Goal: Find specific page/section: Find specific page/section

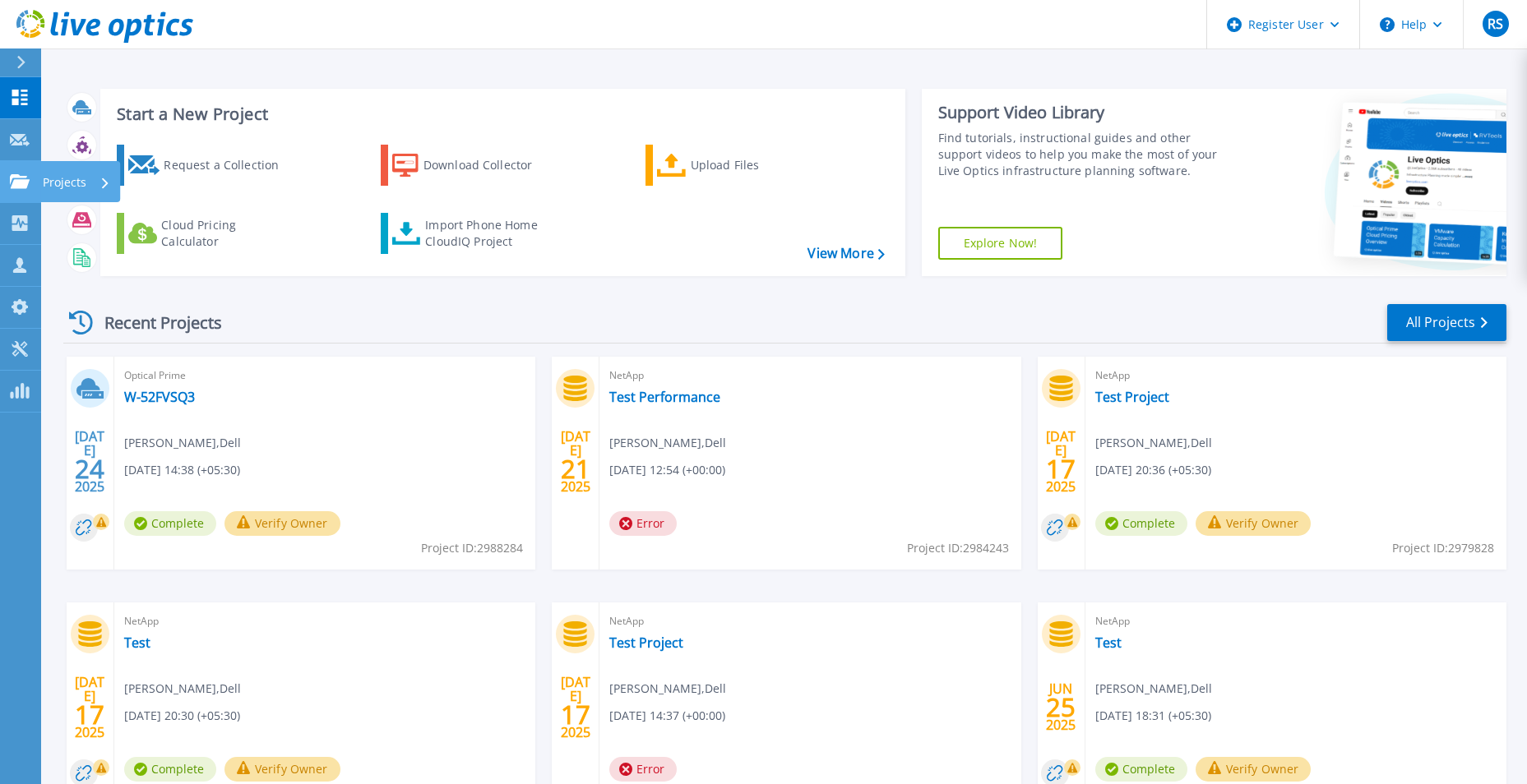
click at [21, 187] on icon at bounding box center [20, 181] width 20 height 14
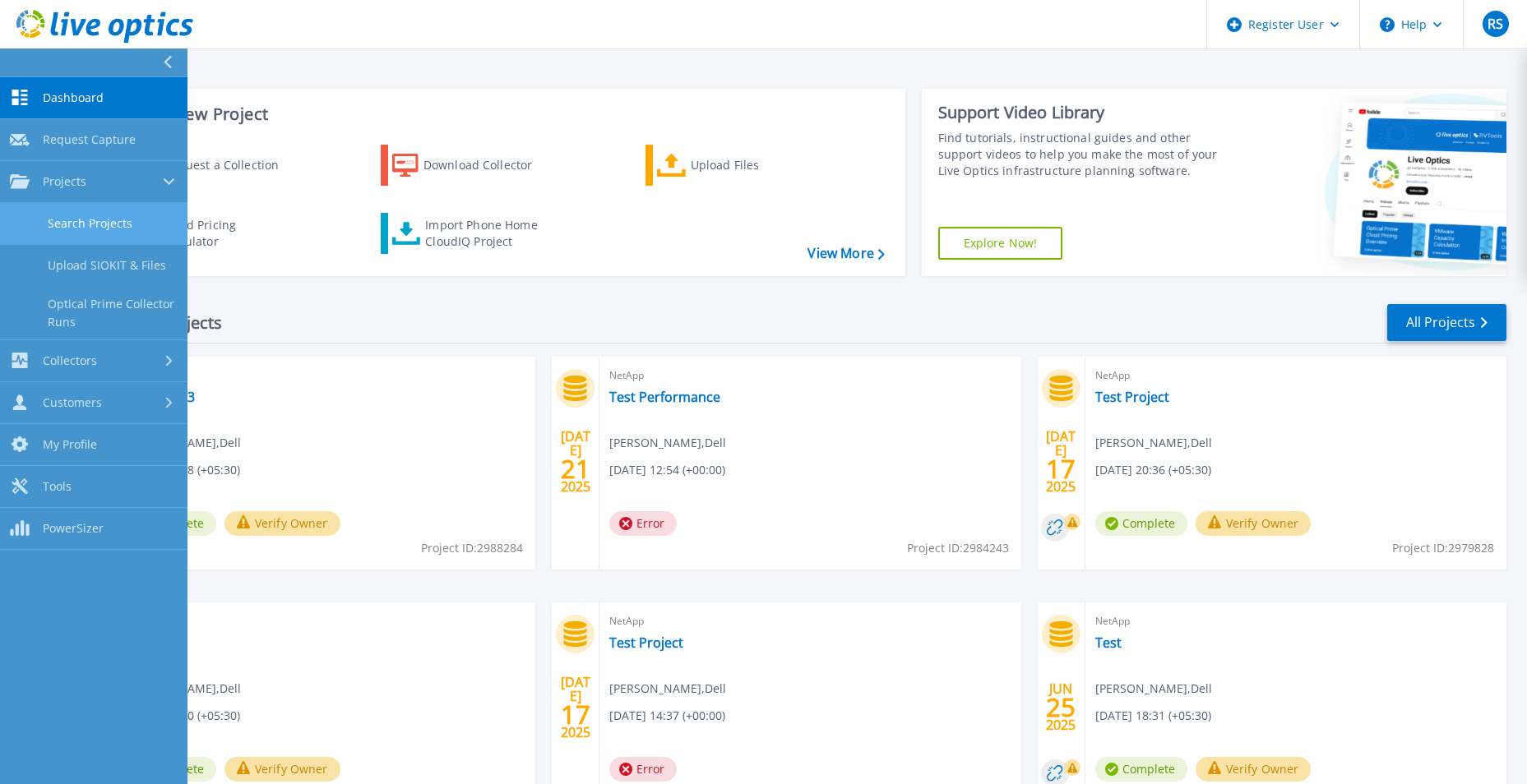
click at [99, 211] on link "Search Projects" at bounding box center [93, 223] width 187 height 42
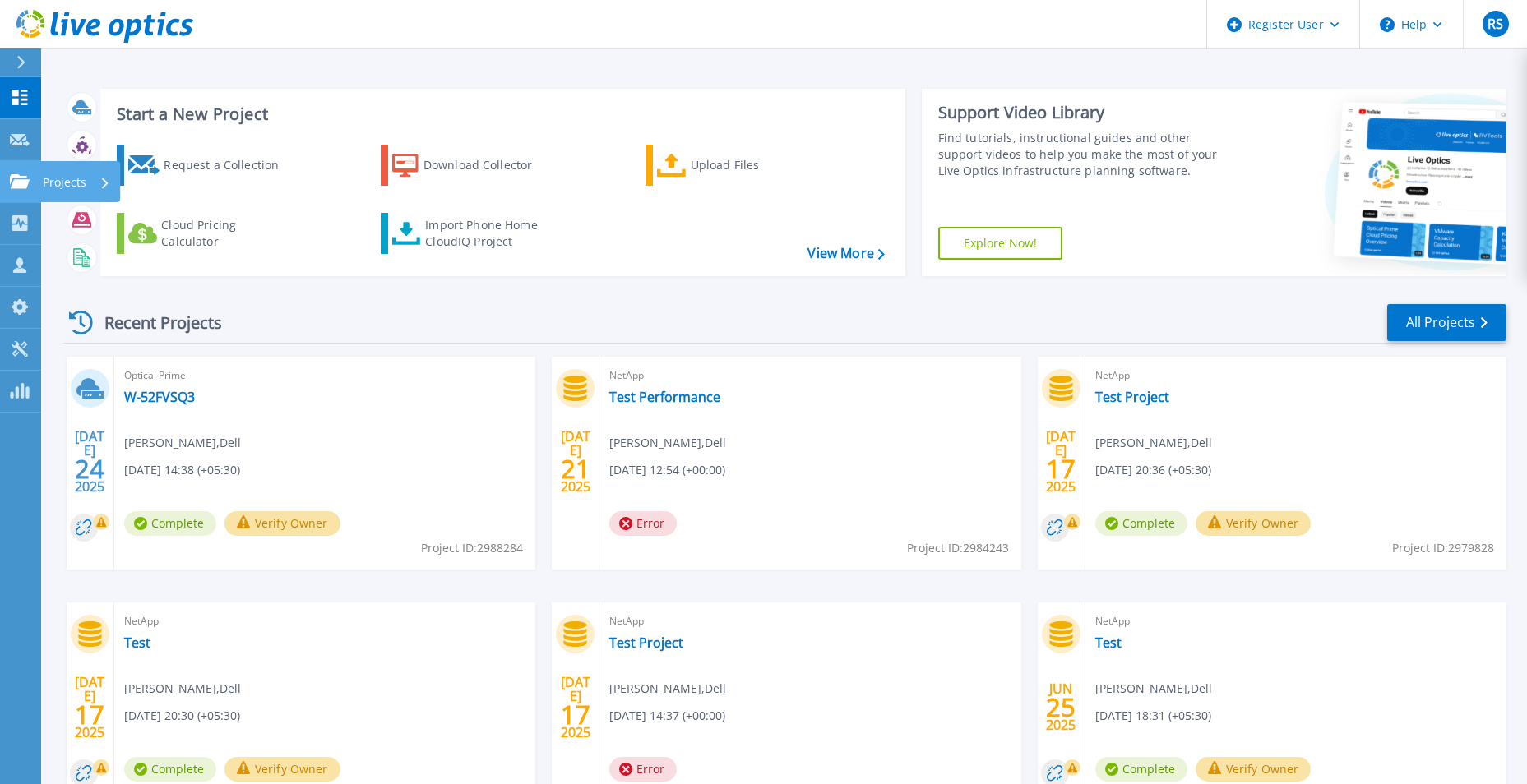
drag, startPoint x: 12, startPoint y: 174, endPoint x: 35, endPoint y: 206, distance: 39.4
click at [12, 174] on div at bounding box center [20, 181] width 20 height 15
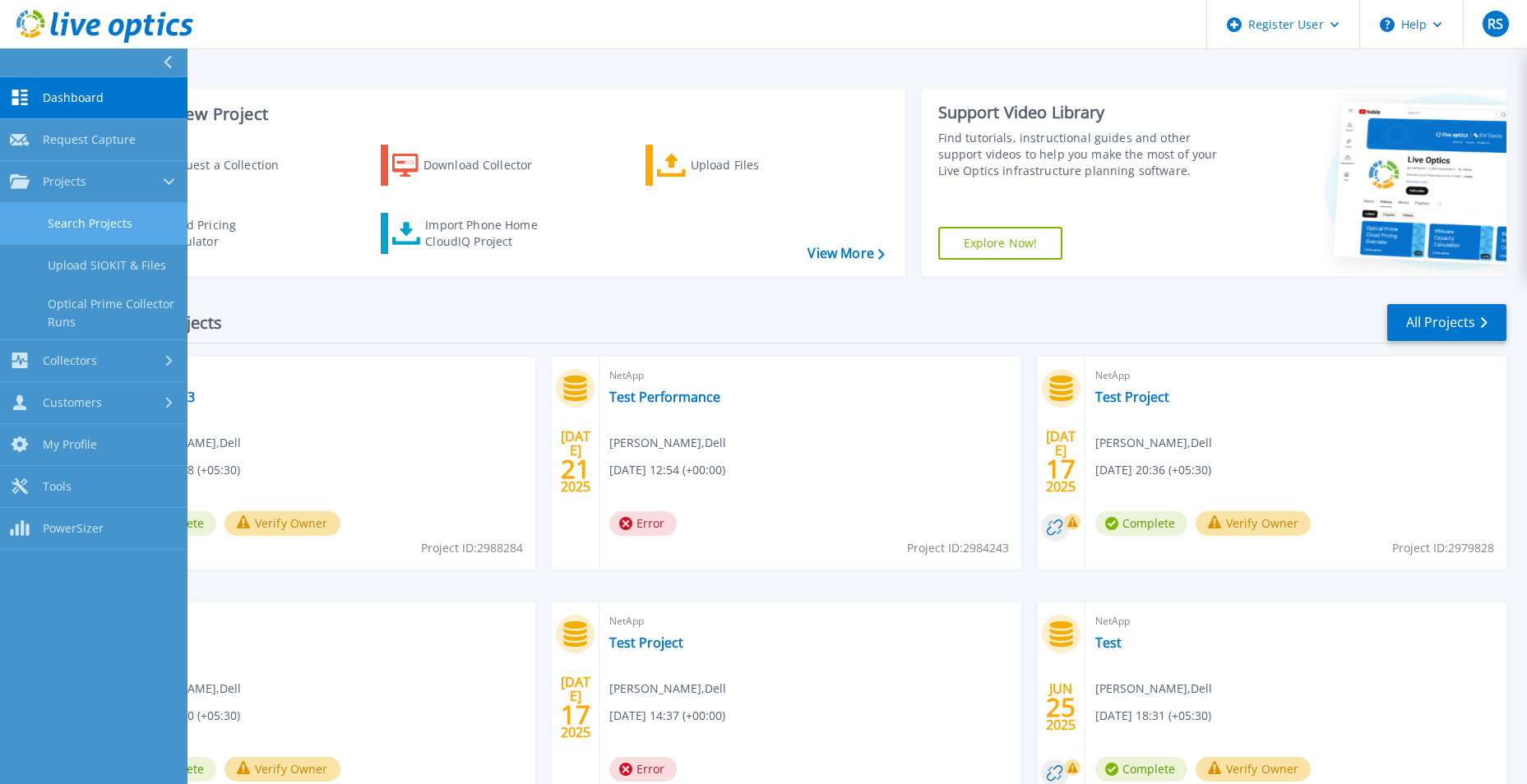
click at [109, 231] on link "Search Projects" at bounding box center [93, 223] width 187 height 42
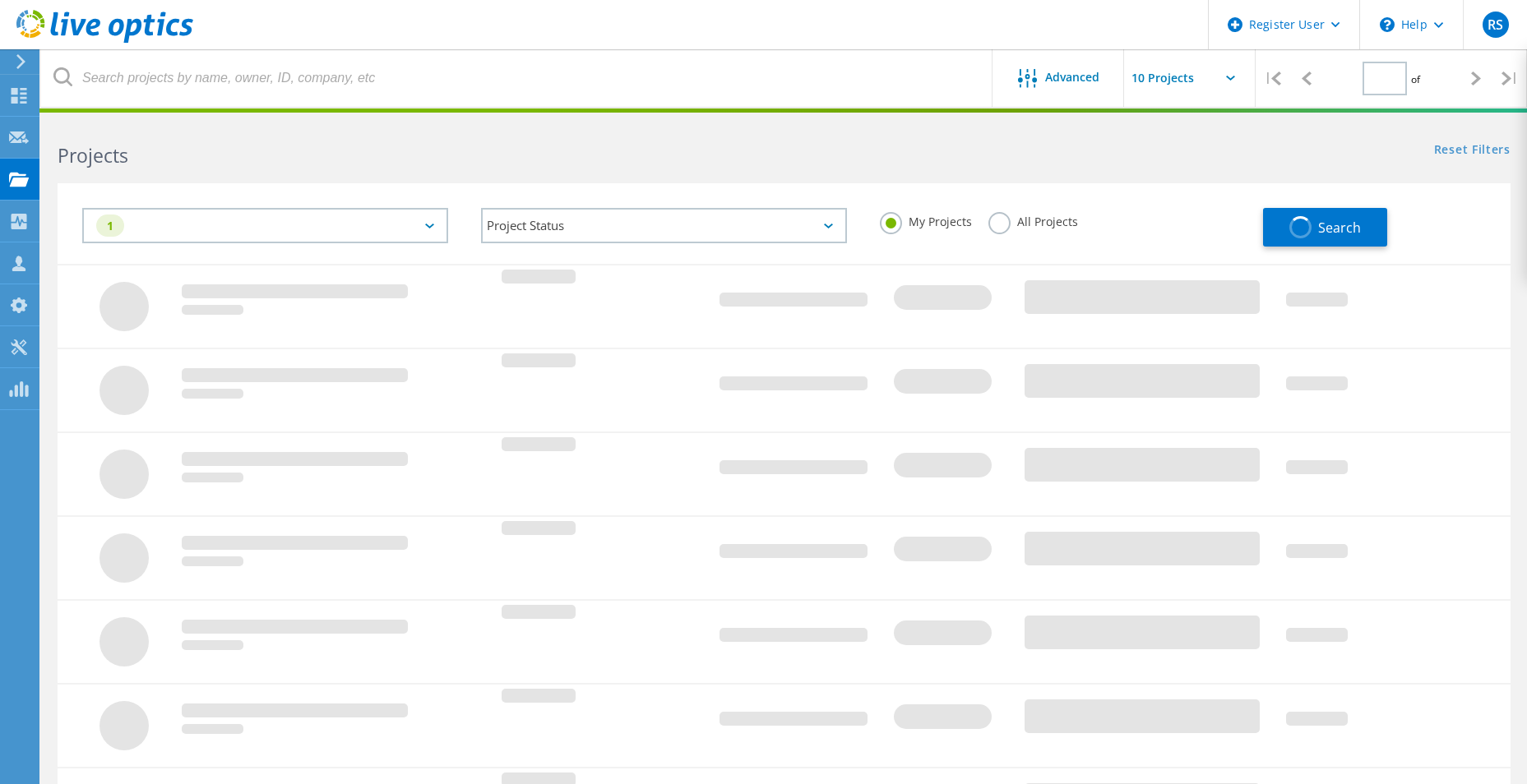
type input "1"
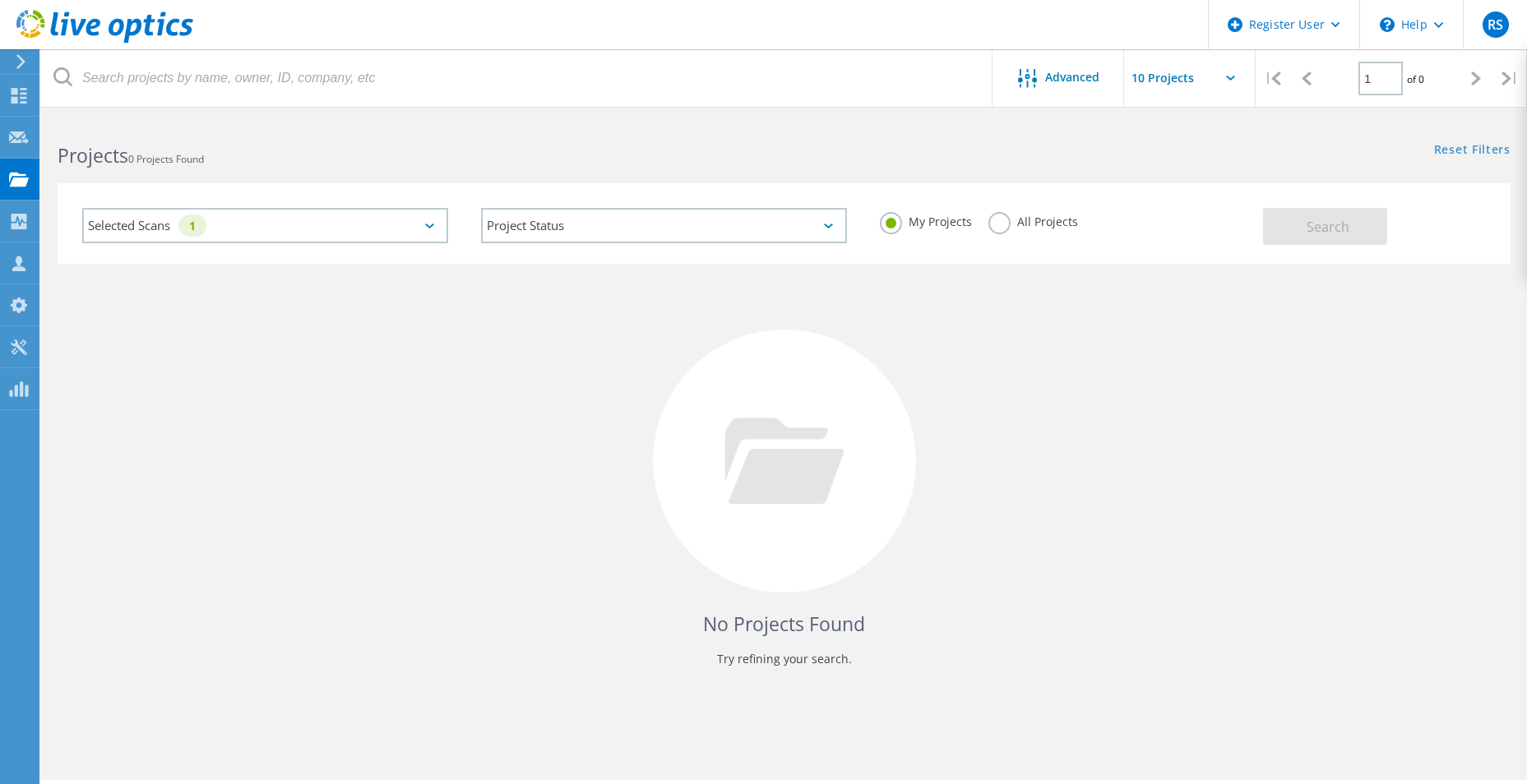
click at [494, 168] on h2 "Projects 0 Projects Found" at bounding box center [413, 155] width 710 height 27
click at [429, 220] on div "Selected Scans 1" at bounding box center [265, 225] width 366 height 35
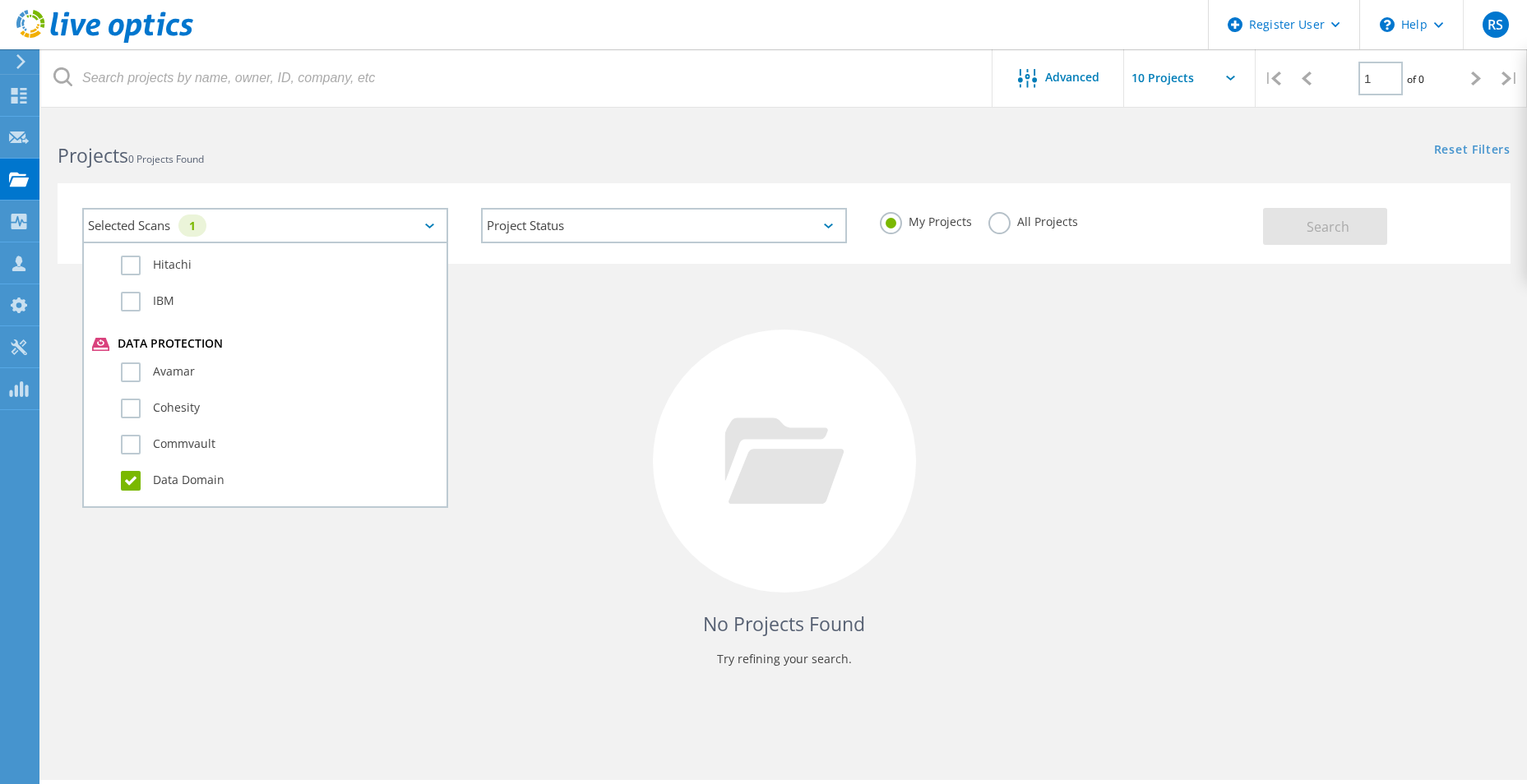
scroll to position [909, 0]
click at [135, 392] on label "Data Domain" at bounding box center [279, 398] width 318 height 20
click at [0, 0] on input "Data Domain" at bounding box center [0, 0] width 0 height 0
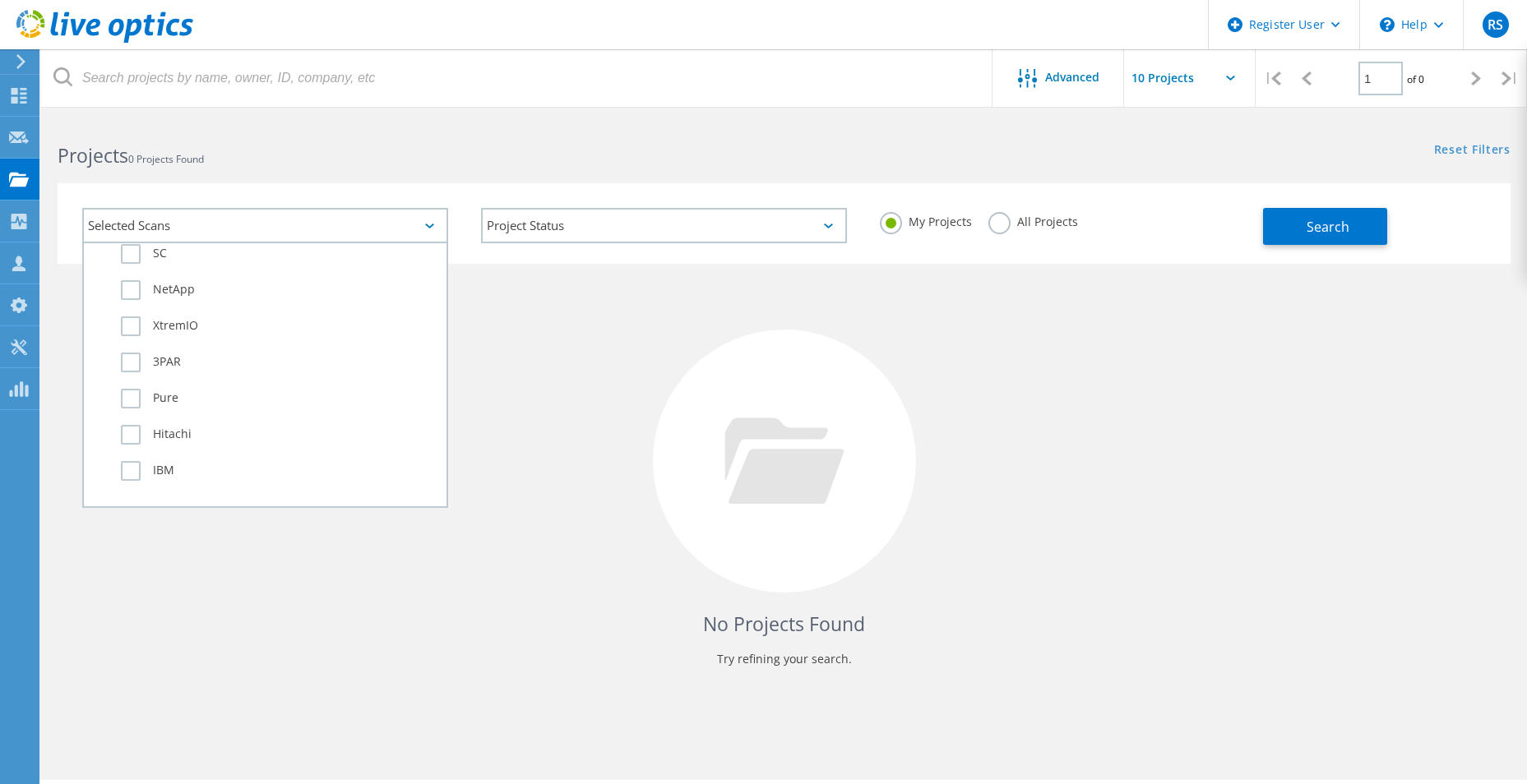
scroll to position [493, 0]
click at [199, 377] on label "Isilon/PowerScale" at bounding box center [279, 382] width 318 height 20
click at [0, 0] on input "Isilon/PowerScale" at bounding box center [0, 0] width 0 height 0
drag, startPoint x: 562, startPoint y: 349, endPoint x: 704, endPoint y: 309, distance: 147.5
click at [563, 349] on div "No Projects Found Try refining your search." at bounding box center [784, 476] width 1453 height 425
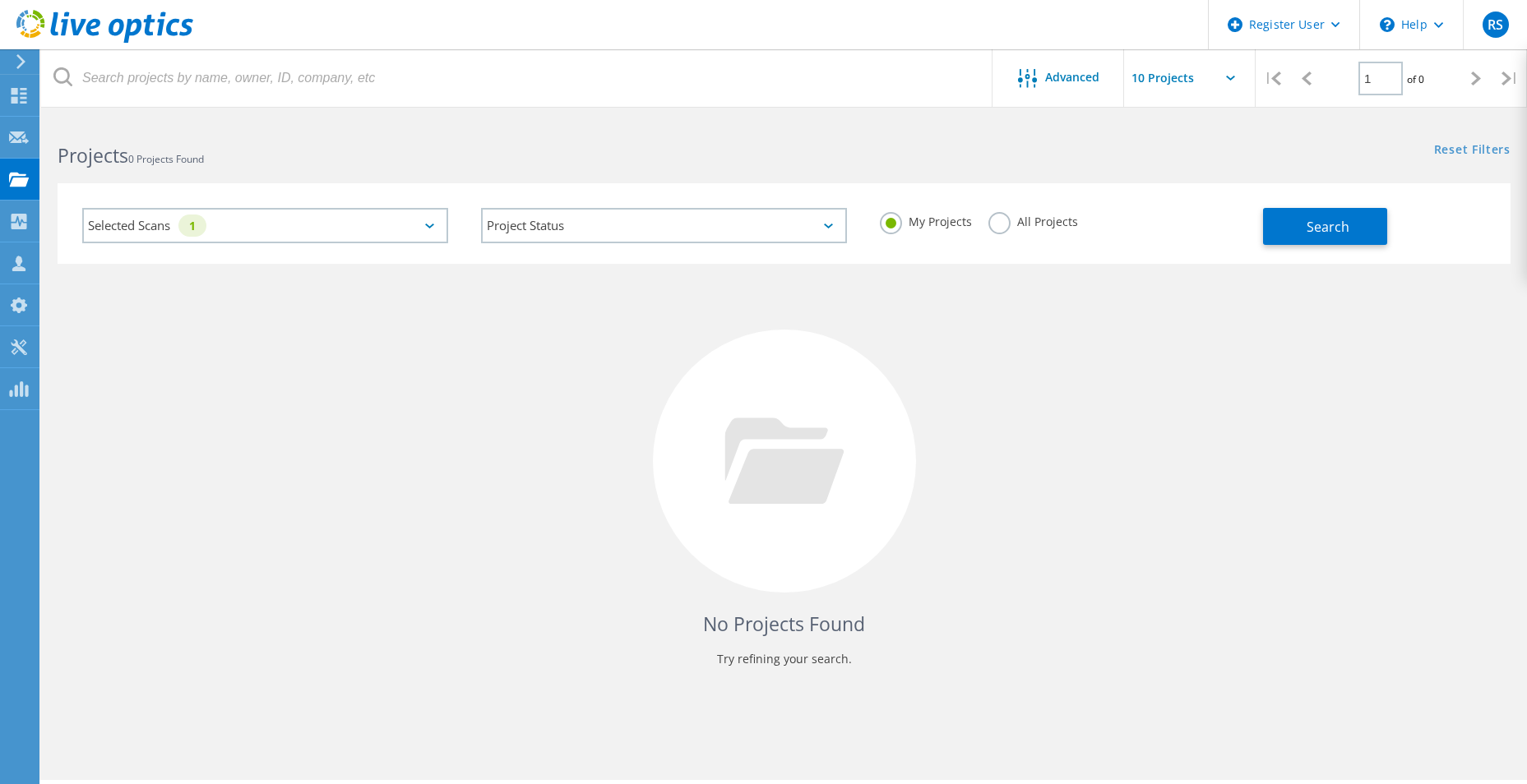
drag, startPoint x: 1038, startPoint y: 225, endPoint x: 1226, endPoint y: 212, distance: 188.4
click at [1040, 224] on label "All Projects" at bounding box center [1033, 220] width 90 height 16
click at [0, 0] on input "All Projects" at bounding box center [0, 0] width 0 height 0
click at [1368, 204] on div "Search" at bounding box center [1383, 218] width 240 height 53
click at [1333, 237] on button "Search" at bounding box center [1326, 226] width 124 height 37
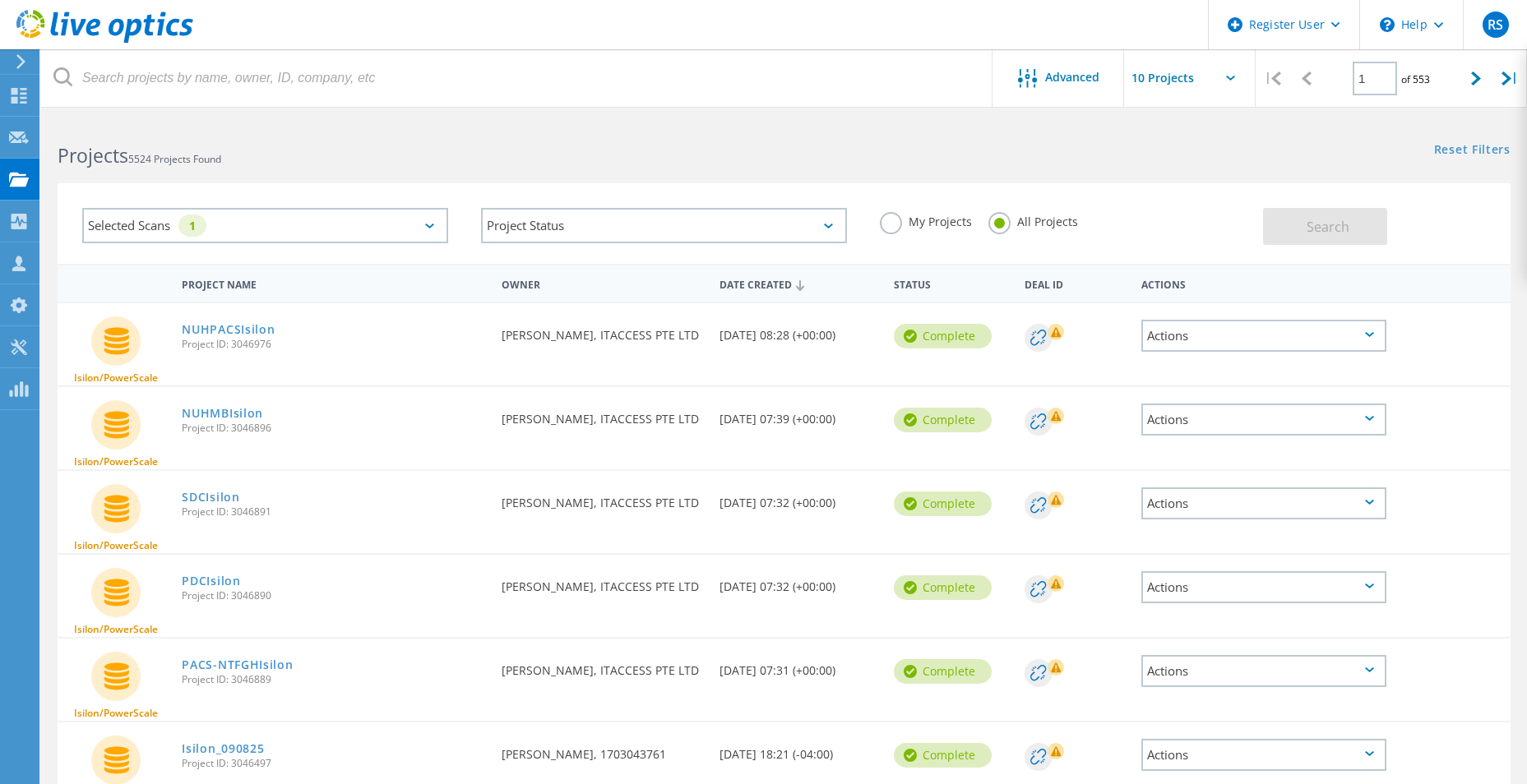
click at [408, 213] on div "Selected Scans 1" at bounding box center [265, 225] width 366 height 35
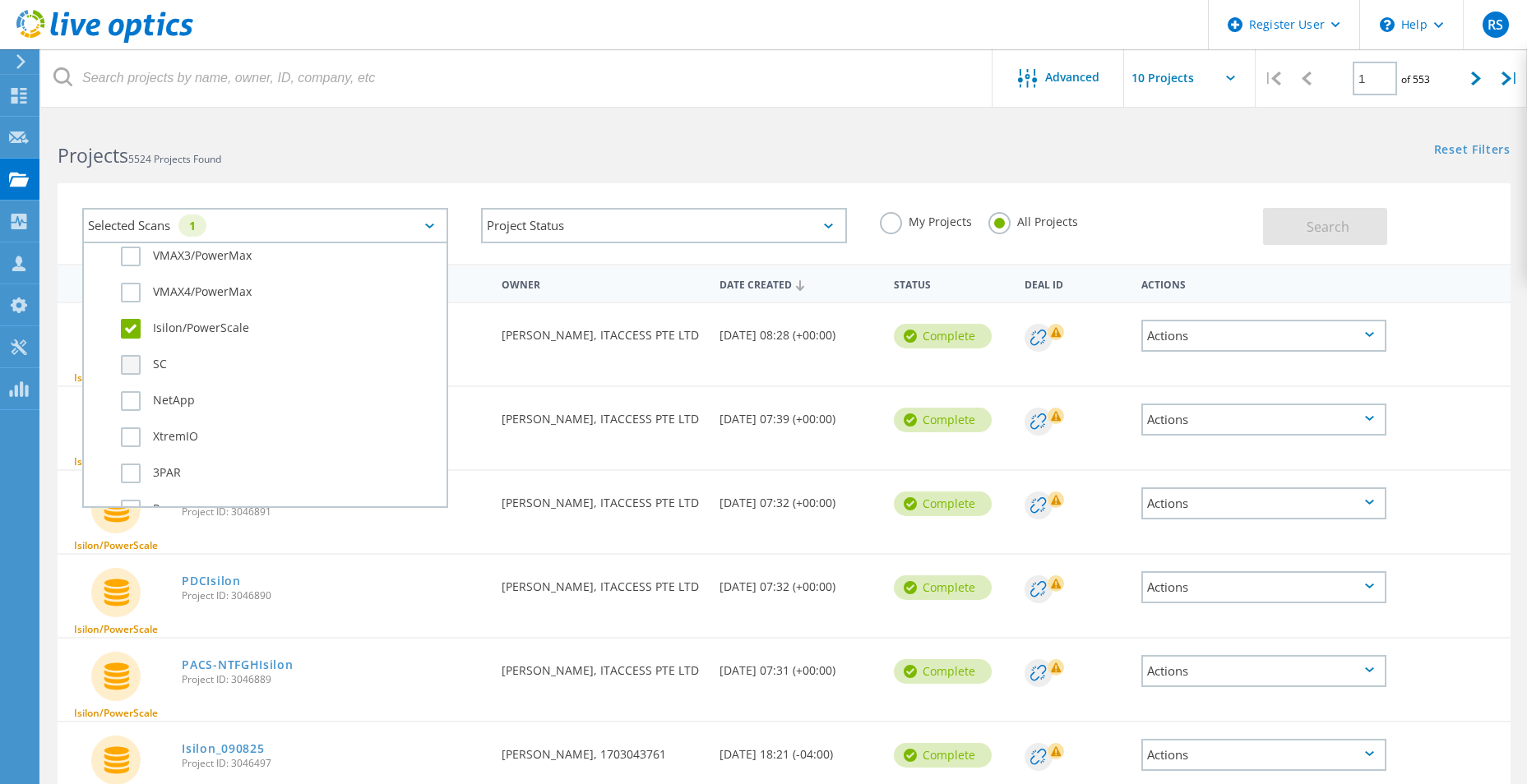
scroll to position [576, 0]
click at [152, 293] on label "Isilon/PowerScale" at bounding box center [279, 300] width 318 height 20
click at [0, 0] on input "Isilon/PowerScale" at bounding box center [0, 0] width 0 height 0
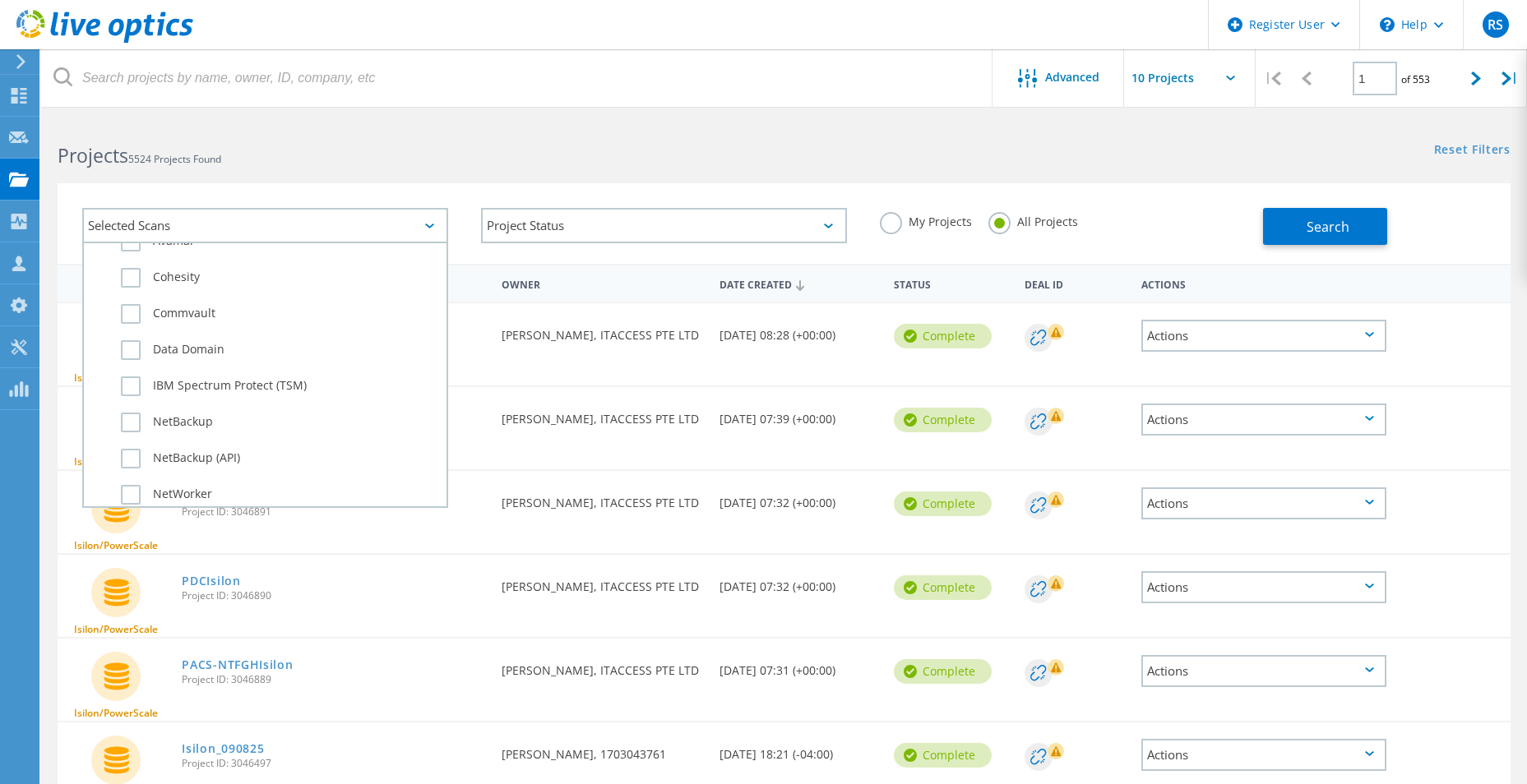
scroll to position [986, 0]
click at [201, 330] on label "Data Domain" at bounding box center [279, 321] width 318 height 20
click at [0, 0] on input "Data Domain" at bounding box center [0, 0] width 0 height 0
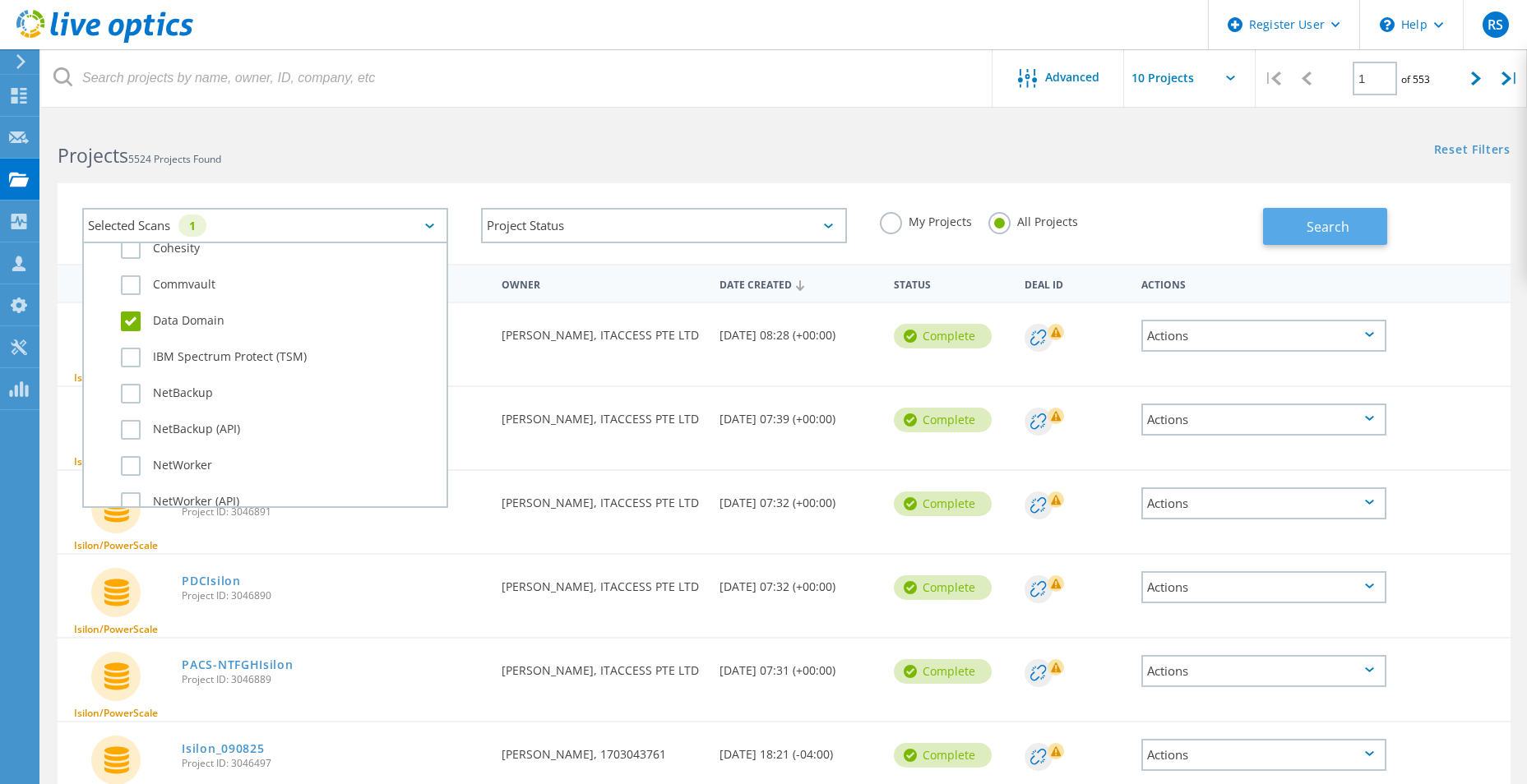
click at [1345, 211] on button "Search" at bounding box center [1326, 226] width 124 height 37
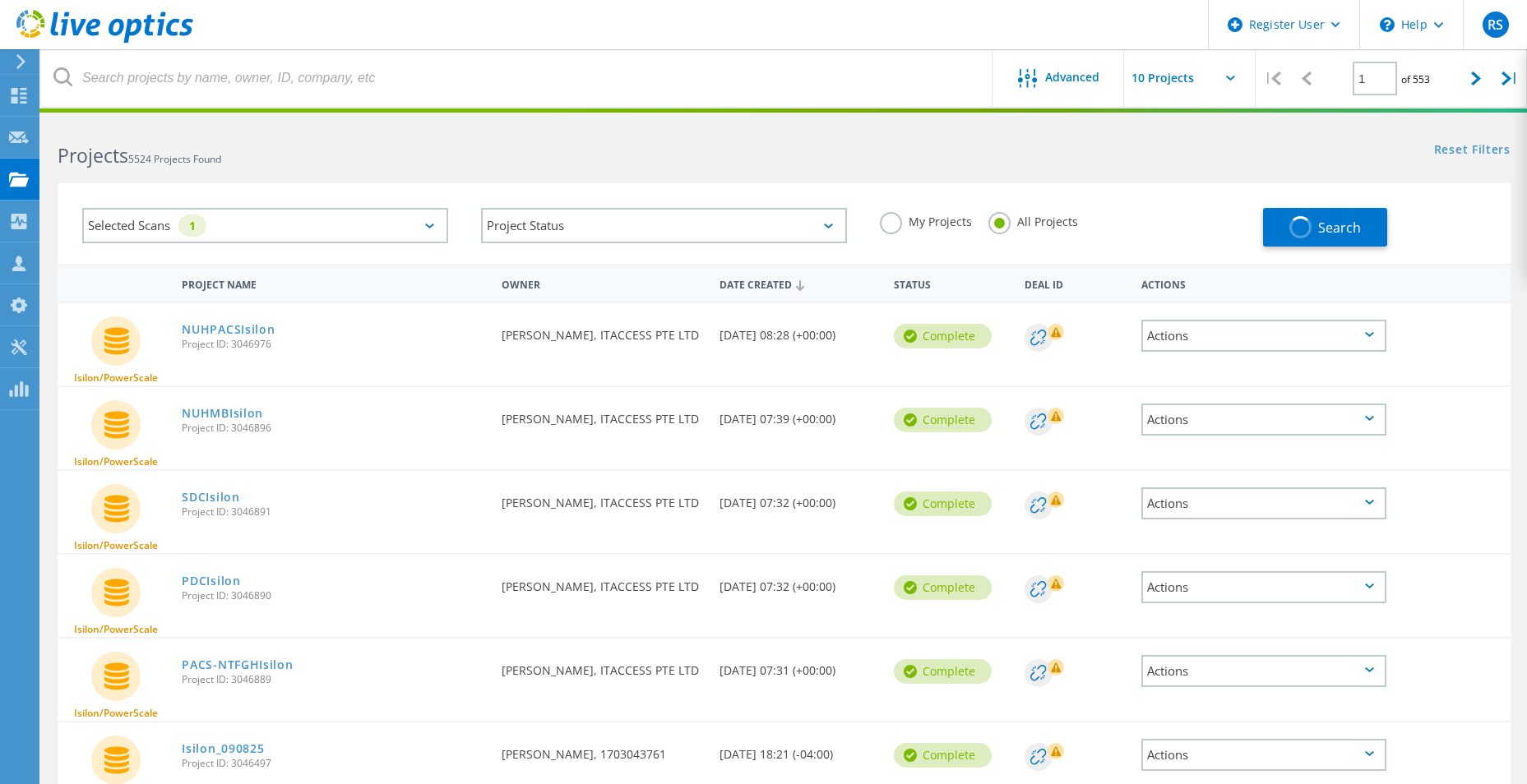
click at [1108, 161] on div "Projects 5524 Projects Found Reset Filters Show Filters" at bounding box center [783, 140] width 1486 height 43
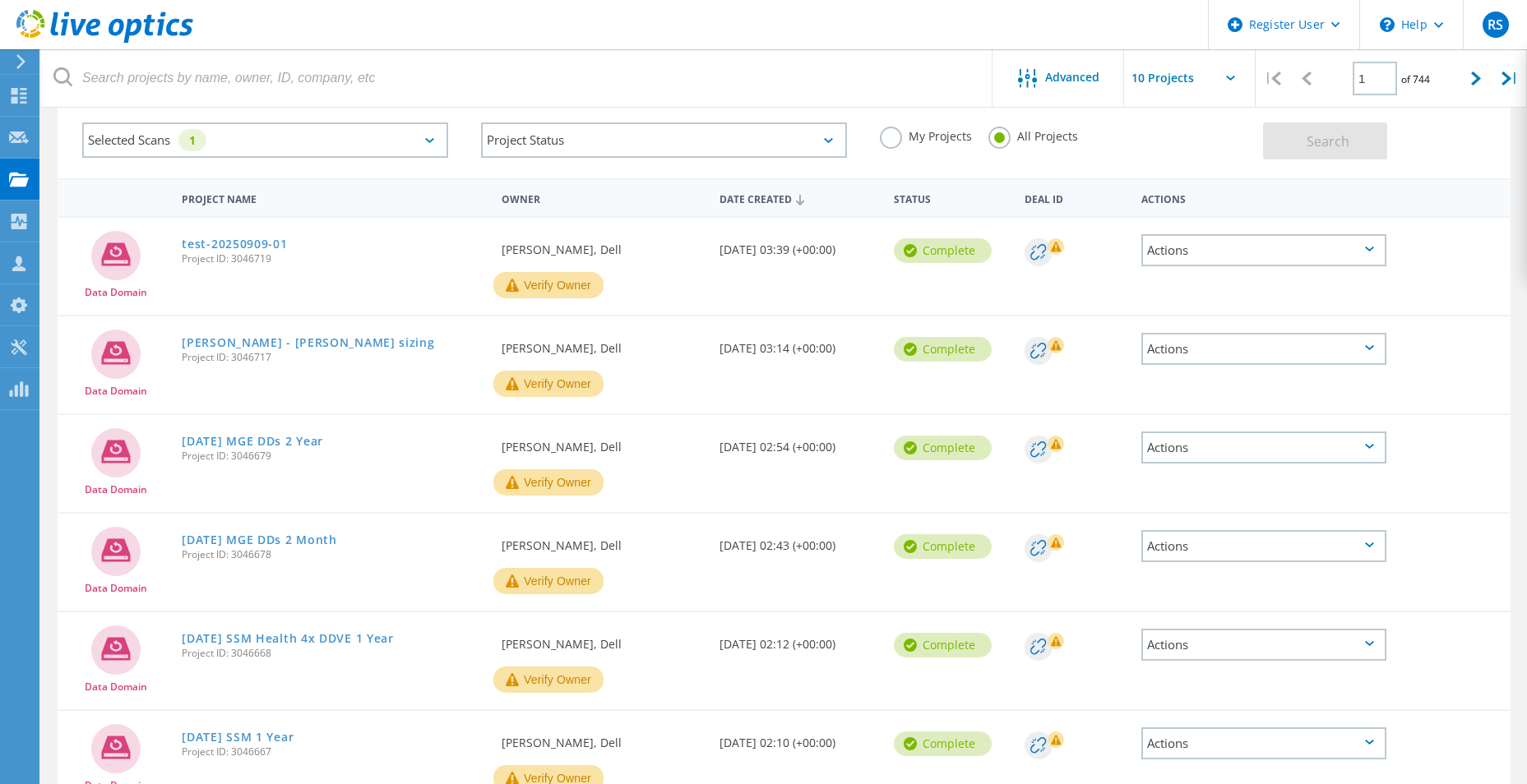
scroll to position [0, 0]
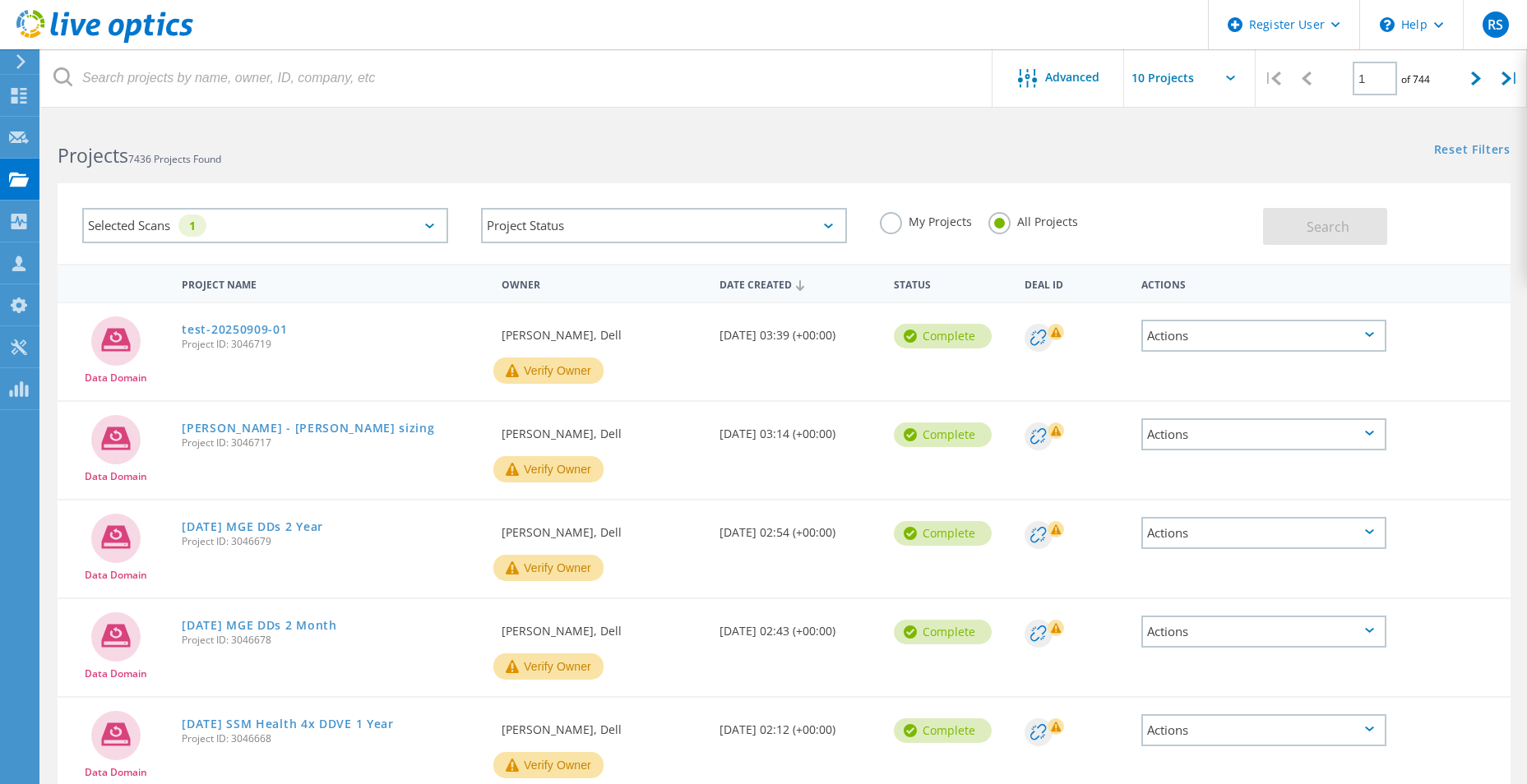
click at [474, 339] on div "test-20250909-01 Project ID: 3046719" at bounding box center [334, 334] width 320 height 62
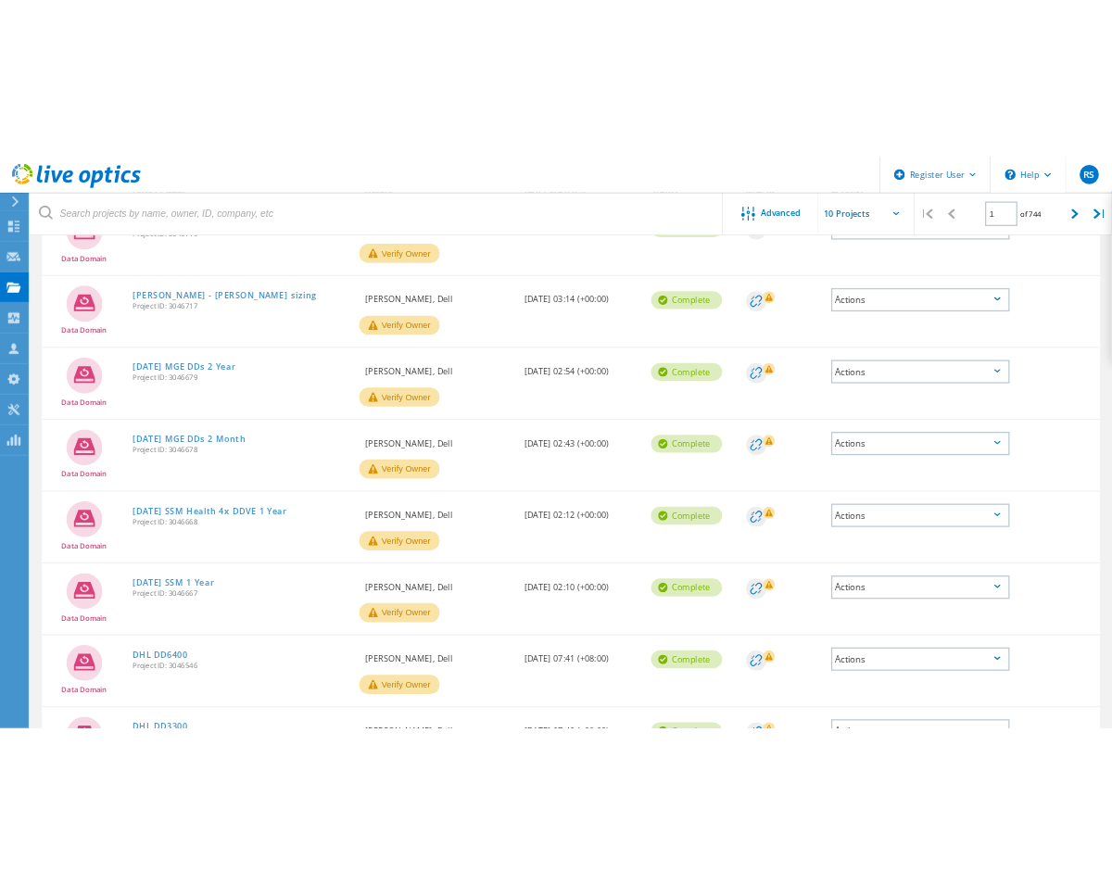
scroll to position [179, 0]
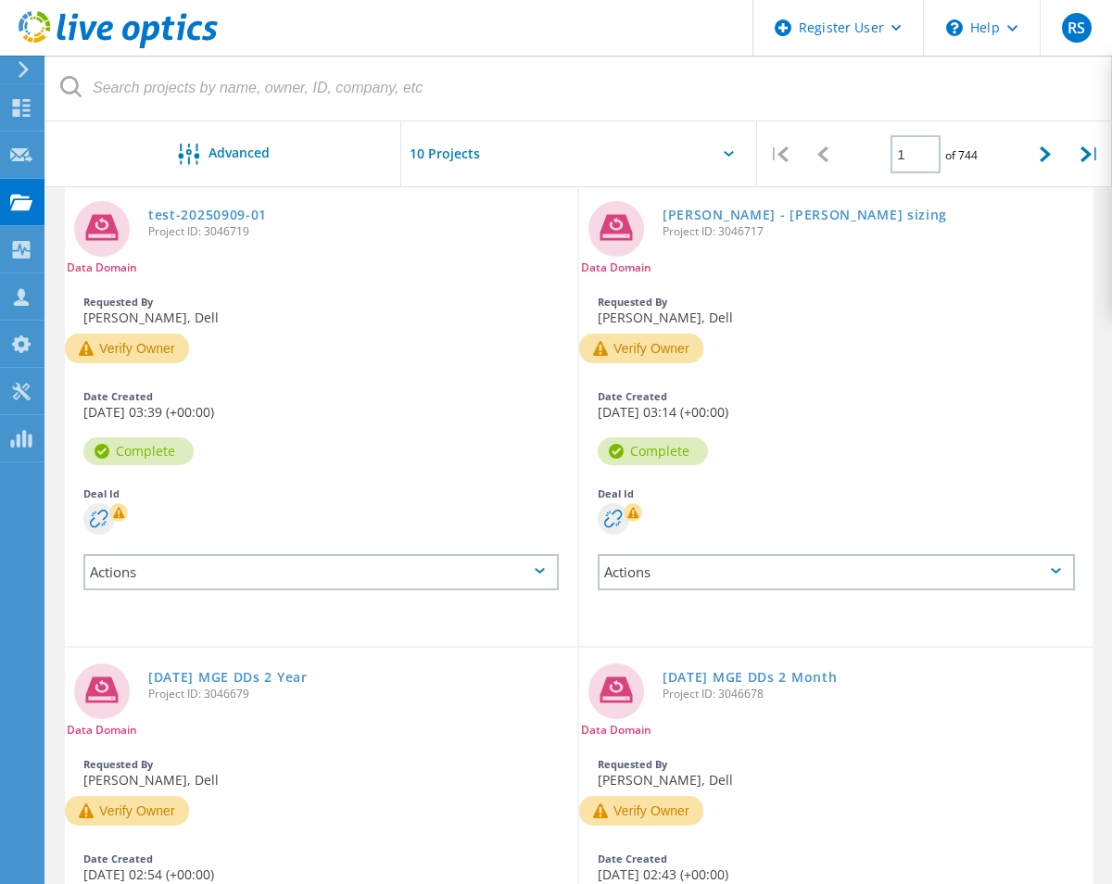
drag, startPoint x: 506, startPoint y: 271, endPoint x: 600, endPoint y: 281, distance: 94.2
click at [577, 382] on div "Date Created [DATE] 03:39 (+00:00)" at bounding box center [321, 405] width 513 height 46
drag, startPoint x: 600, startPoint y: 281, endPoint x: 543, endPoint y: 281, distance: 56.5
click at [543, 382] on div "Date Created [DATE] 03:39 (+00:00)" at bounding box center [321, 405] width 513 height 46
click at [568, 382] on div "Date Created [DATE] 03:39 (+00:00)" at bounding box center [321, 405] width 513 height 46
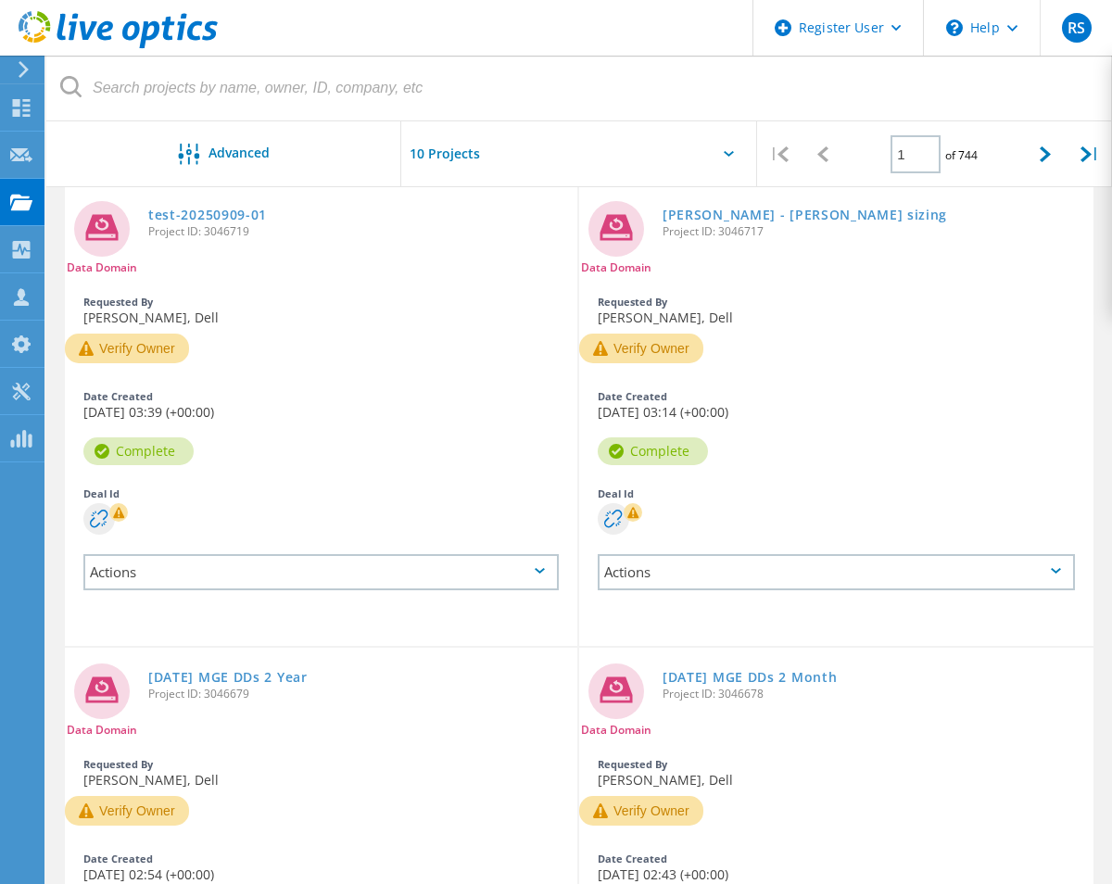
click at [259, 326] on div "Data Domain test-20250909-01 Project ID: 3046719 Requested By [PERSON_NAME], De…" at bounding box center [321, 415] width 513 height 461
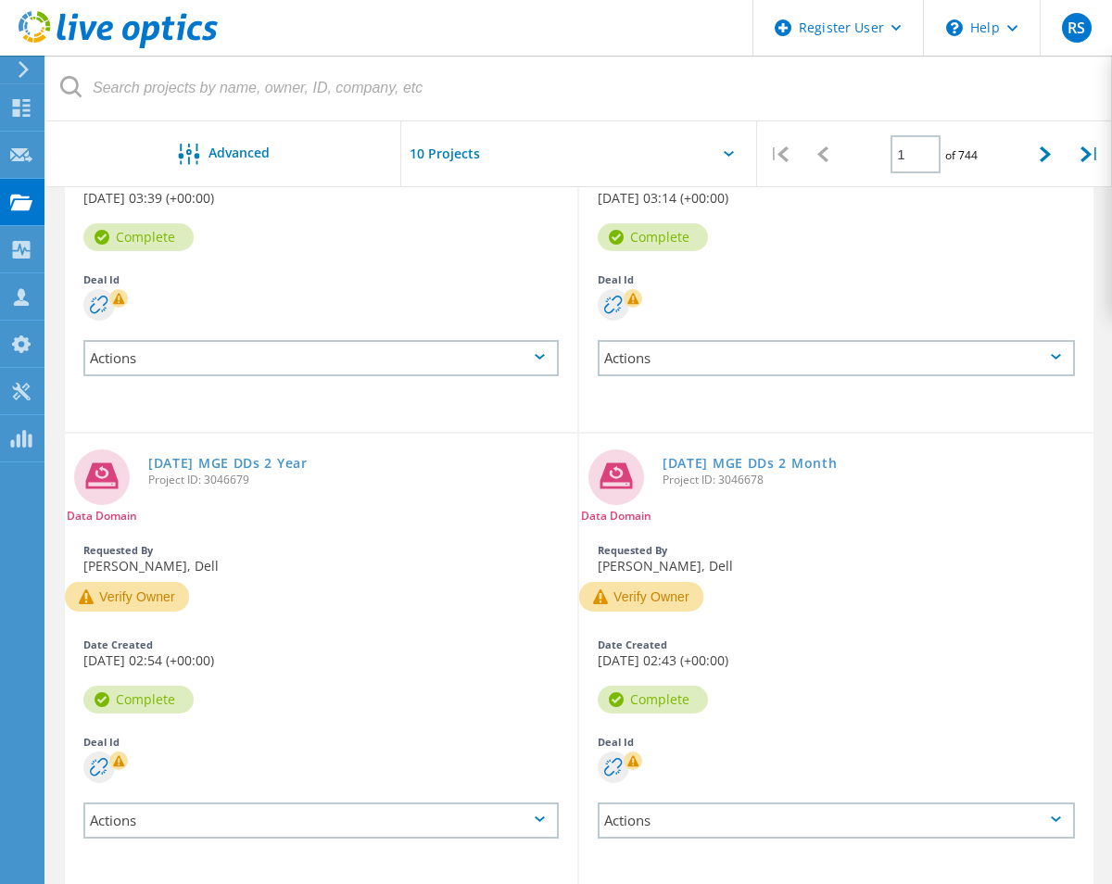
scroll to position [364, 0]
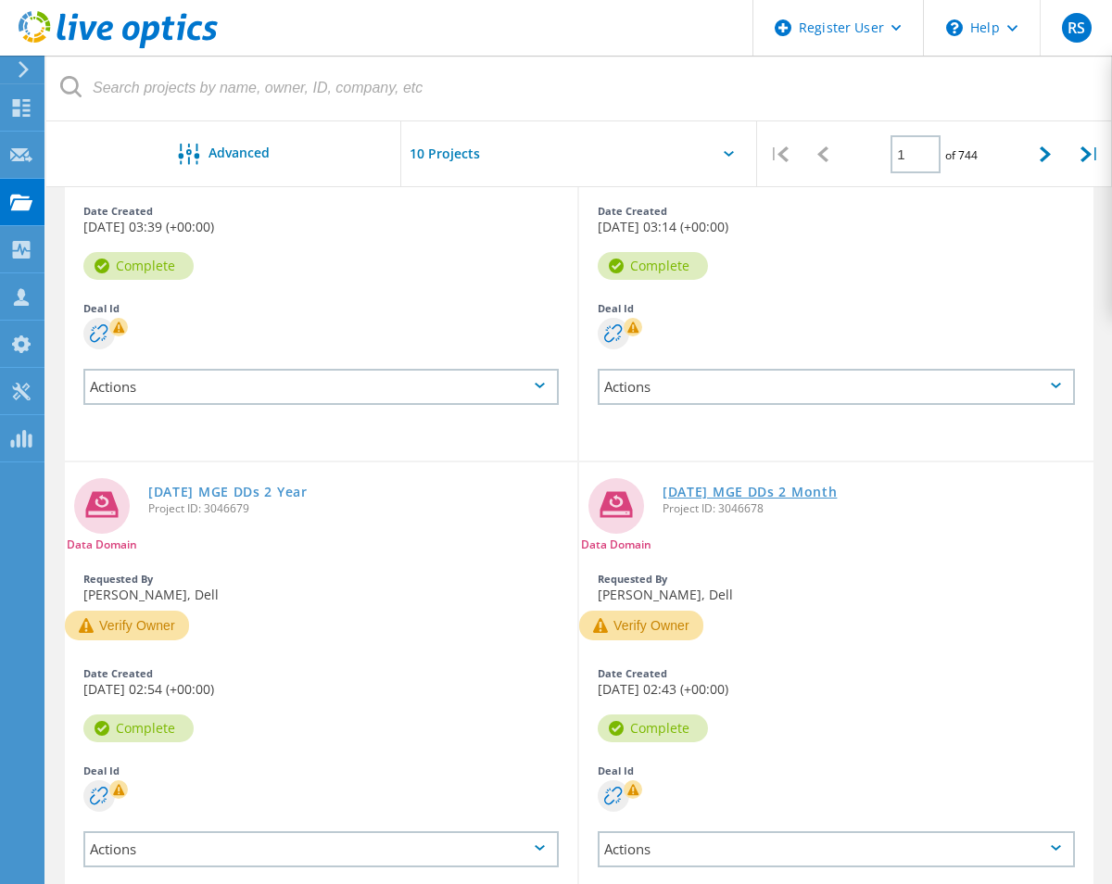
click at [663, 486] on link "[DATE] MGE DDs 2 Month" at bounding box center [750, 492] width 174 height 13
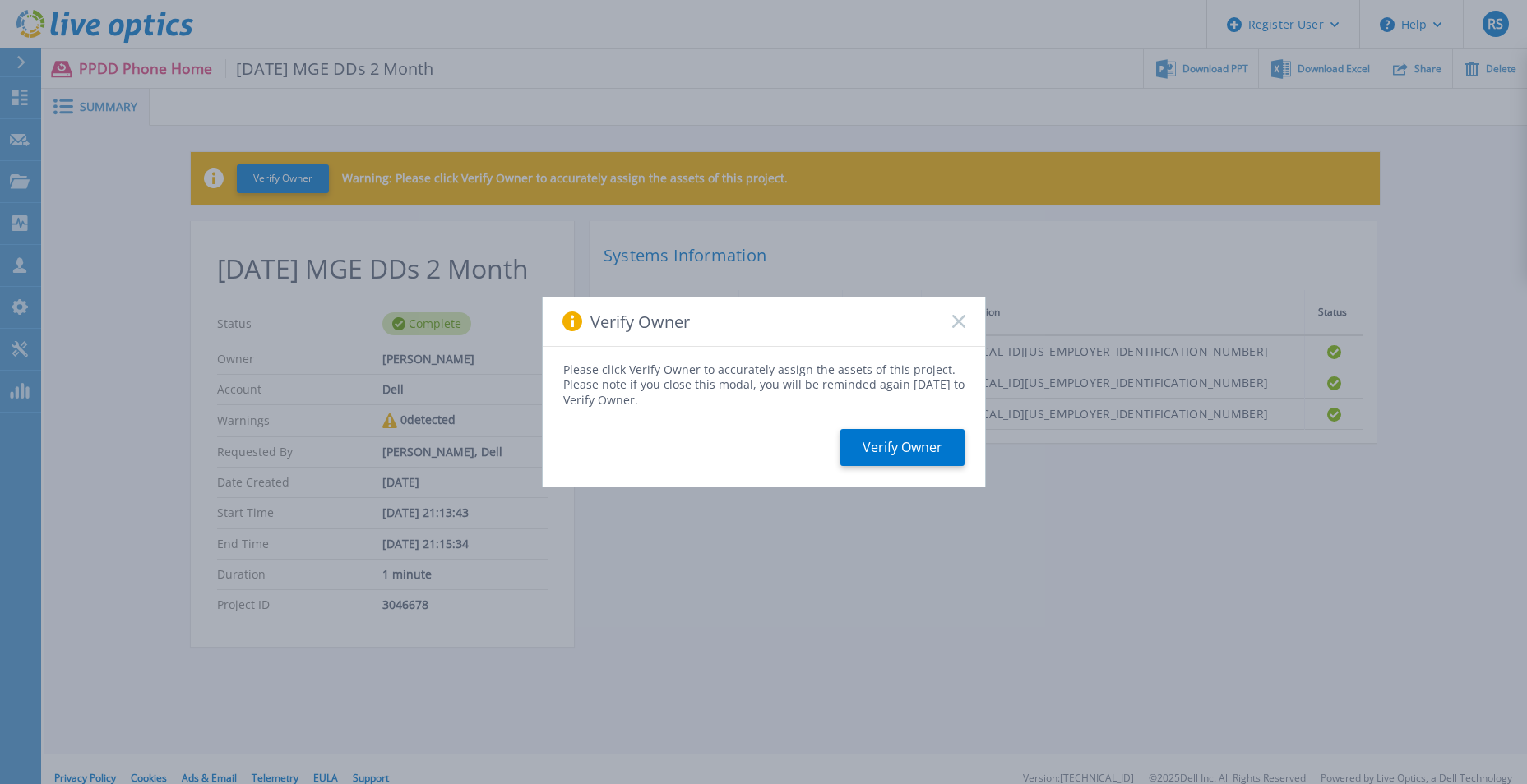
click at [960, 324] on icon at bounding box center [958, 321] width 13 height 13
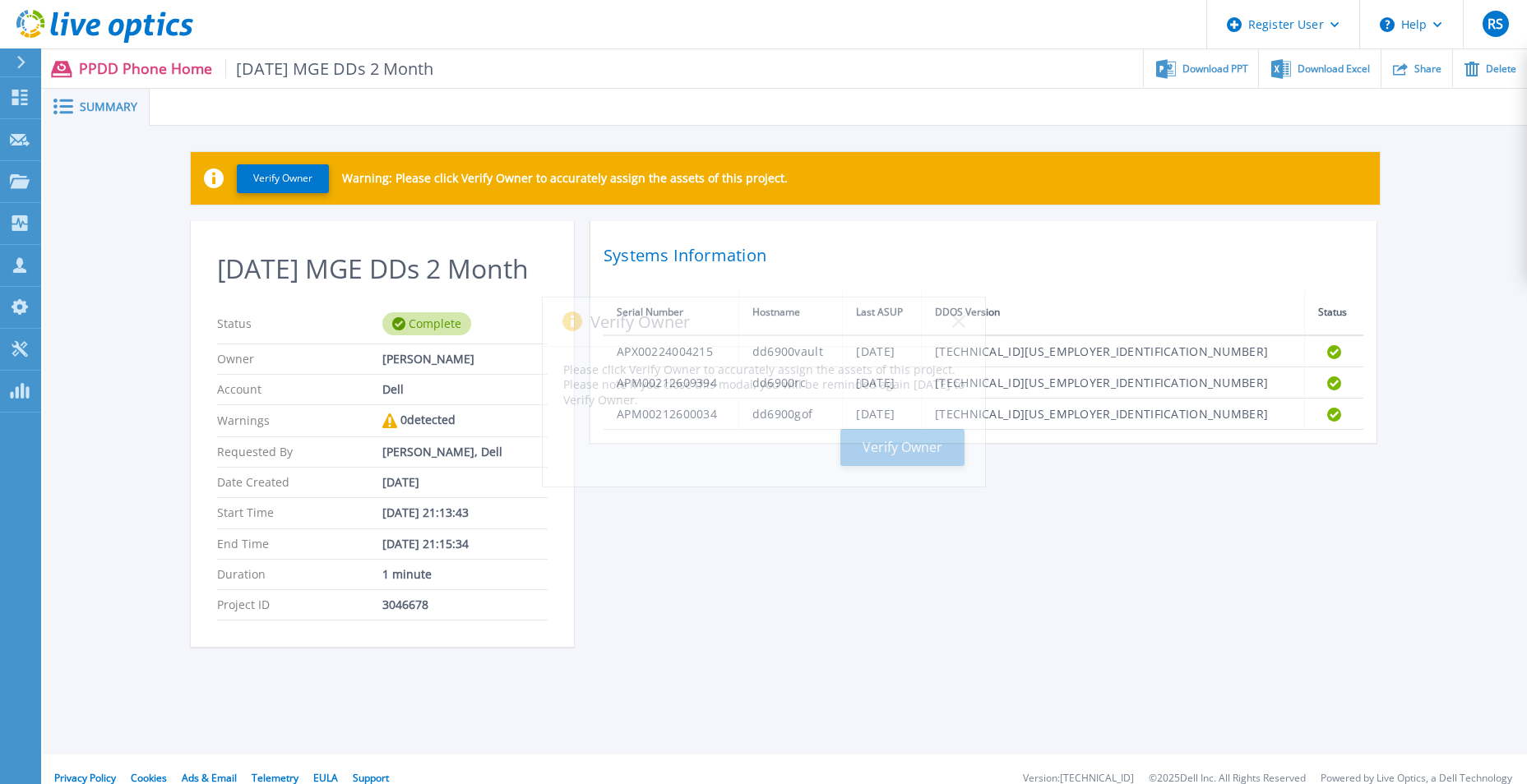
click at [998, 261] on h2 "Systems Information" at bounding box center [983, 255] width 760 height 29
click at [998, 73] on span "Download PPT" at bounding box center [1216, 67] width 66 height 10
click at [921, 460] on div "2025.09.08 MGE DDs 2 Month Status Complete Owner Brett Shaffer Account Dell War…" at bounding box center [785, 443] width 1189 height 445
